Goal: Transaction & Acquisition: Purchase product/service

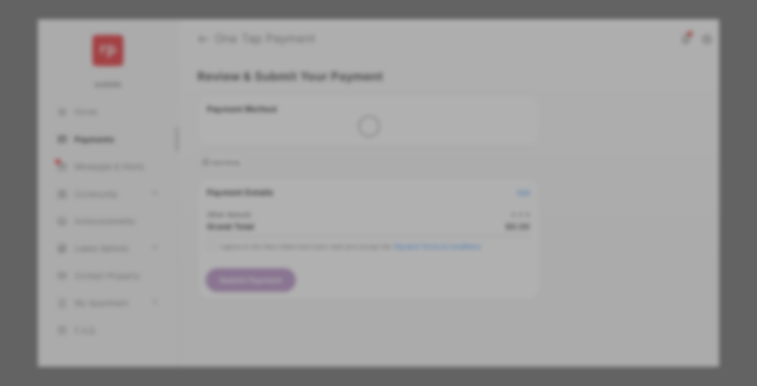
click at [359, 175] on div "Other Amount" at bounding box center [358, 183] width 175 height 18
type input "****"
click at [342, 273] on button "Save" at bounding box center [342, 286] width 54 height 26
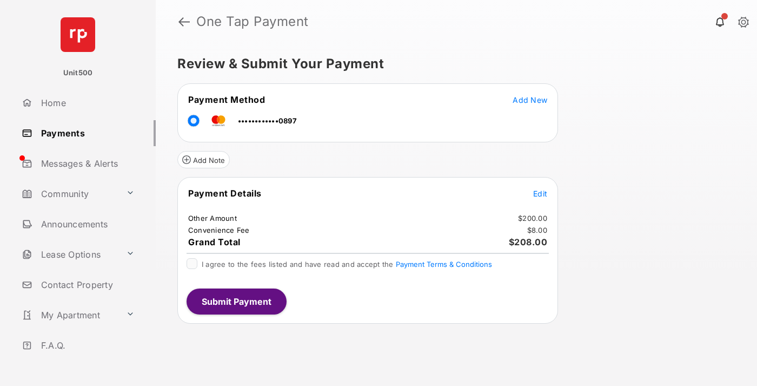
click at [540, 193] on span "Edit" at bounding box center [540, 193] width 14 height 9
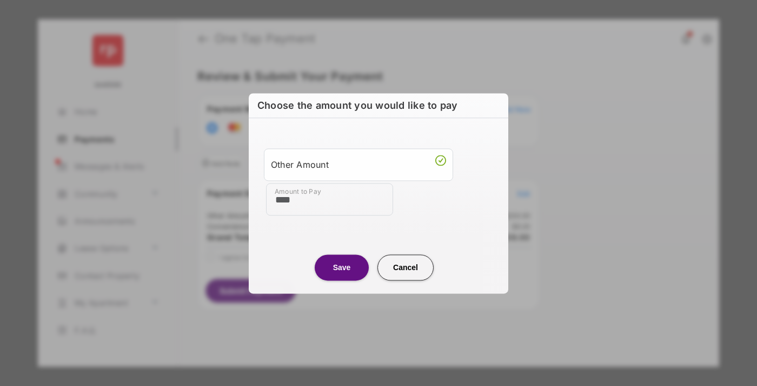
click at [342, 267] on button "Save" at bounding box center [342, 267] width 54 height 26
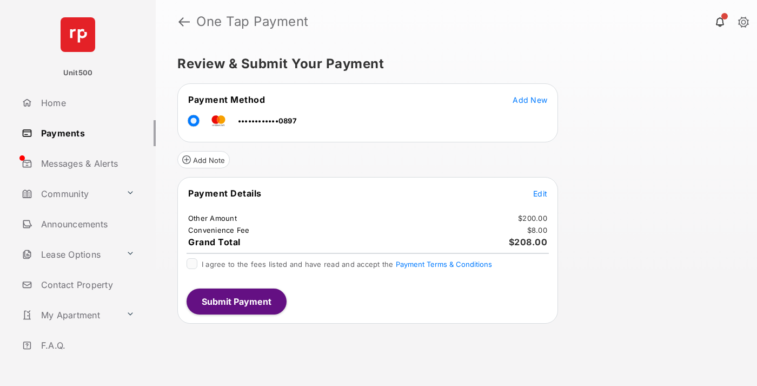
click at [236, 301] on button "Submit Payment" at bounding box center [237, 301] width 100 height 26
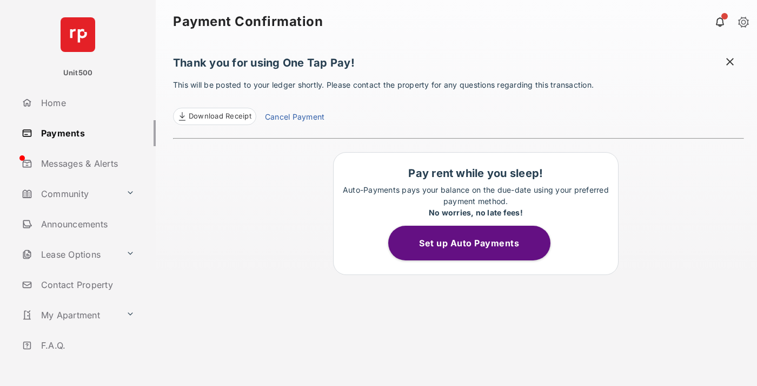
click at [730, 63] on span at bounding box center [730, 63] width 11 height 14
